Goal: Transaction & Acquisition: Purchase product/service

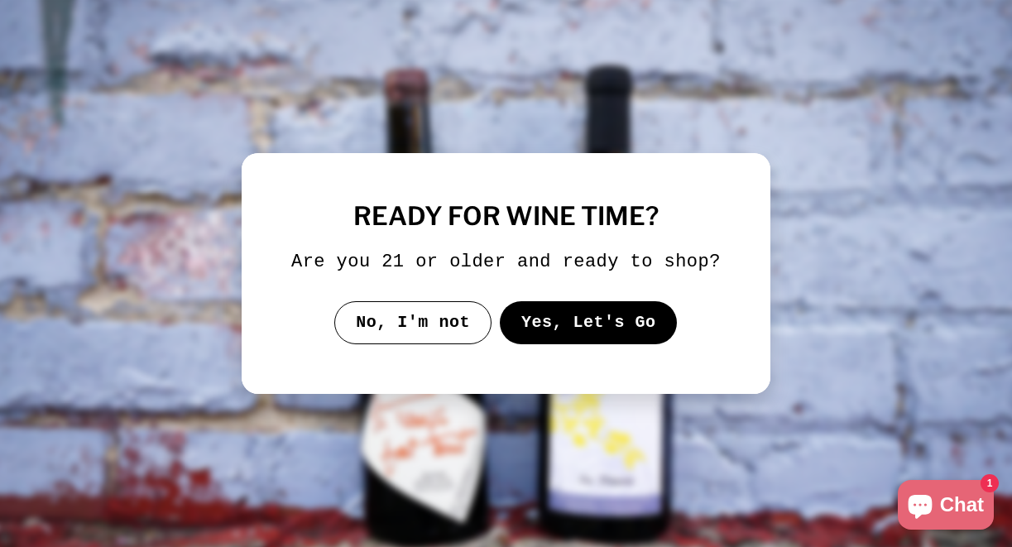
click at [581, 323] on button "Yes, Let's Go" at bounding box center [589, 322] width 178 height 43
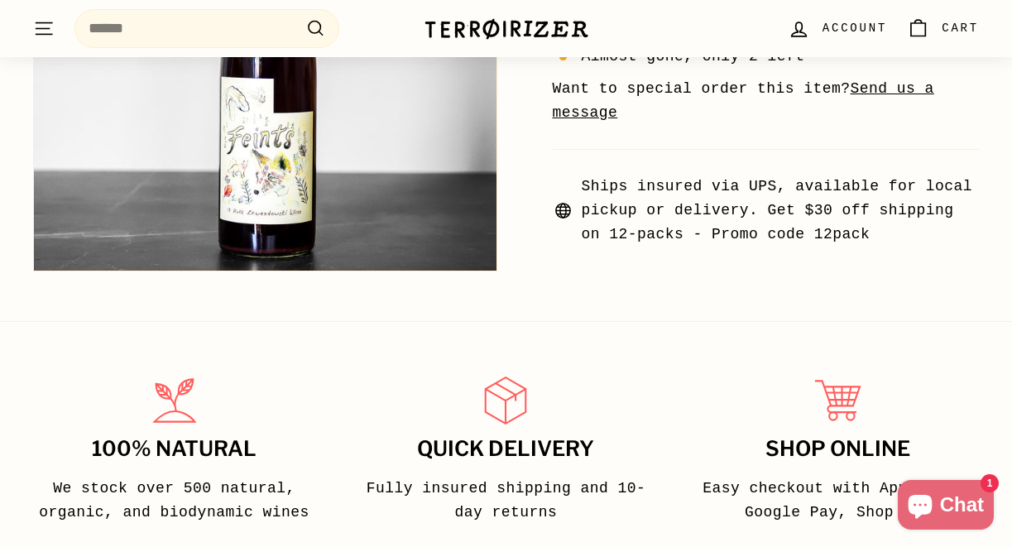
scroll to position [966, 0]
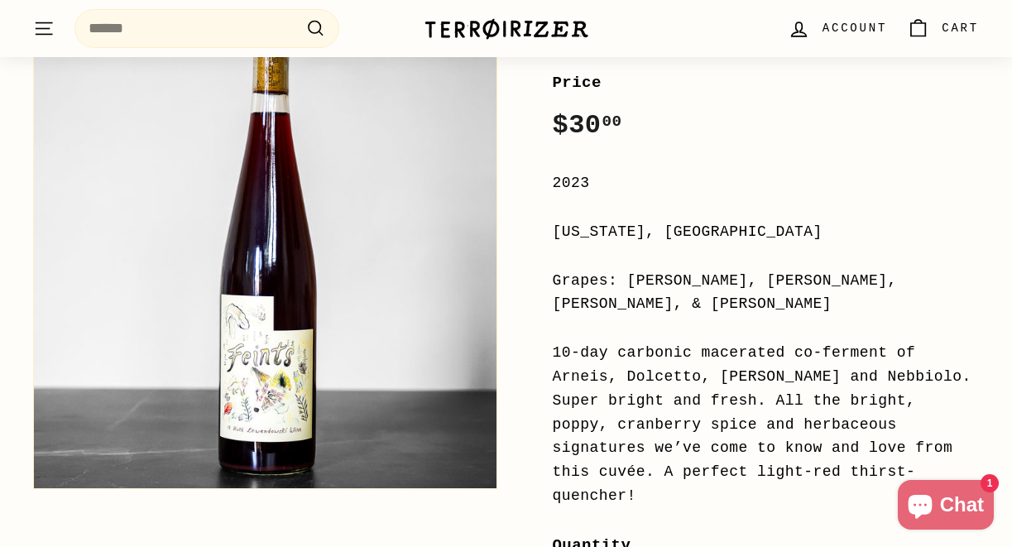
scroll to position [290, 0]
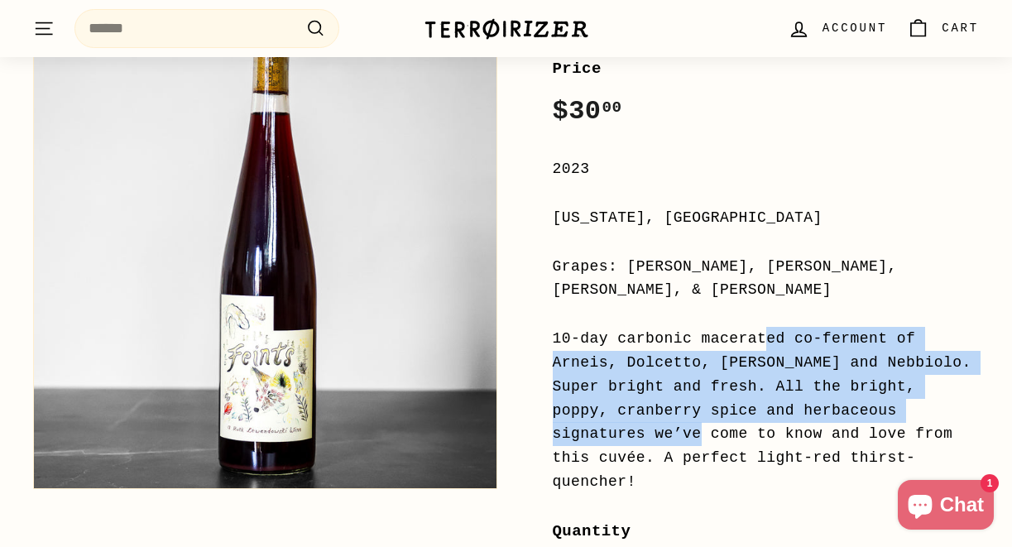
drag, startPoint x: 546, startPoint y: 311, endPoint x: 834, endPoint y: 388, distance: 298.1
click at [834, 388] on div "Feints [PERSON_NAME] Price Regular price $30 00 $30.00 / 2023 [US_STATE], [GEOG…" at bounding box center [748, 411] width 464 height 986
copy div "10-day carbonic macerated co-ferment of Arneis, Dolcetto, [PERSON_NAME] and Neb…"
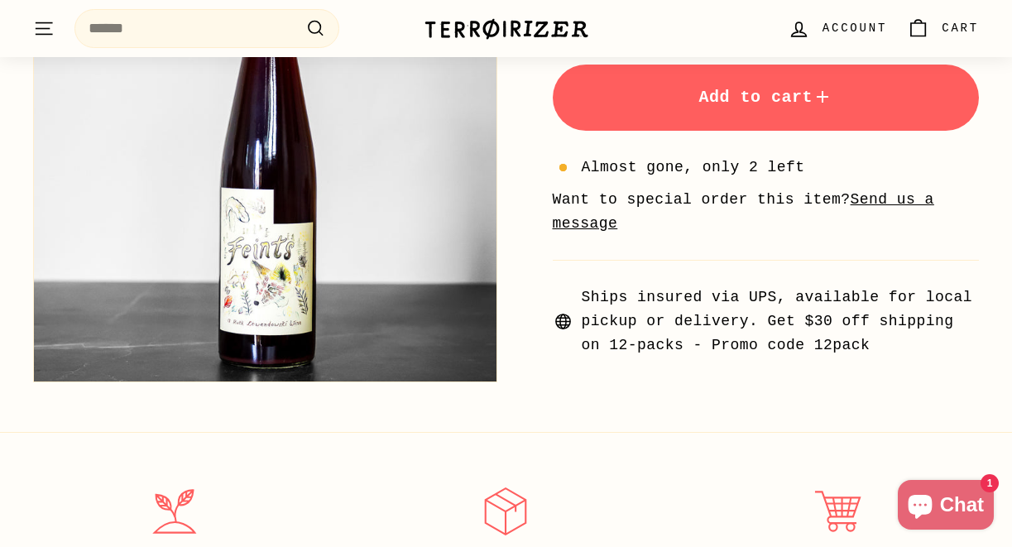
scroll to position [852, 0]
